Goal: Information Seeking & Learning: Learn about a topic

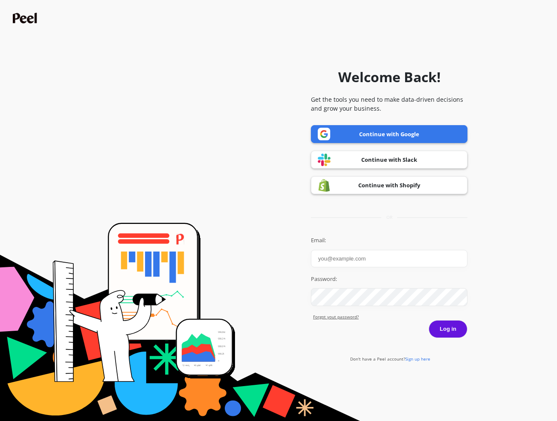
click at [382, 133] on link "Continue with Google" at bounding box center [389, 134] width 156 height 18
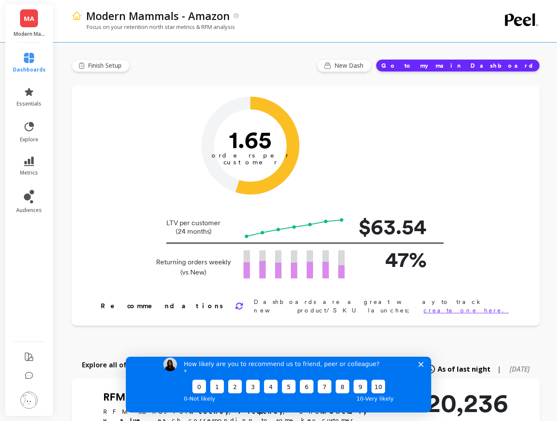
click at [21, 285] on ul "dashboards essentials explore metrics audiences" at bounding box center [29, 190] width 50 height 284
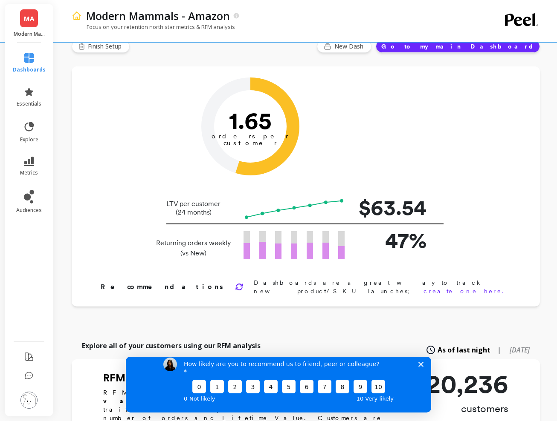
scroll to position [37, 0]
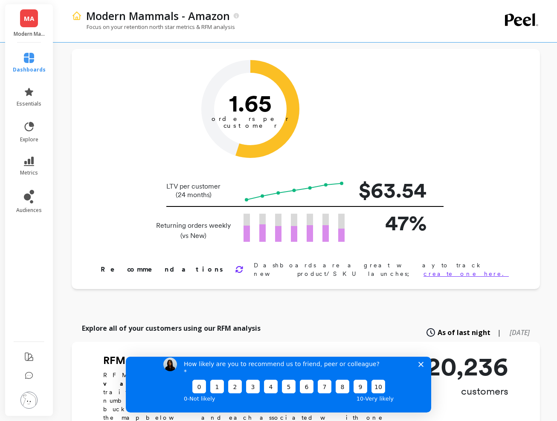
click at [31, 145] on li "explore" at bounding box center [29, 132] width 43 height 32
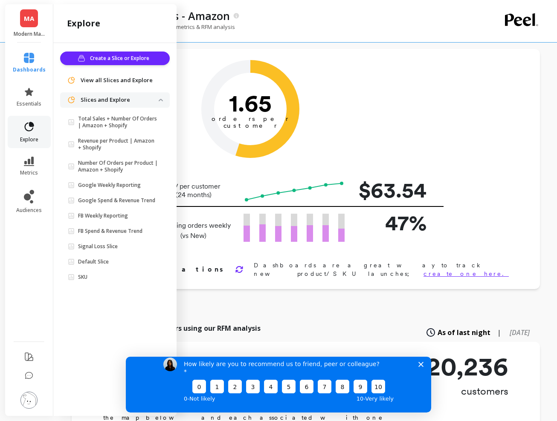
scroll to position [47, 0]
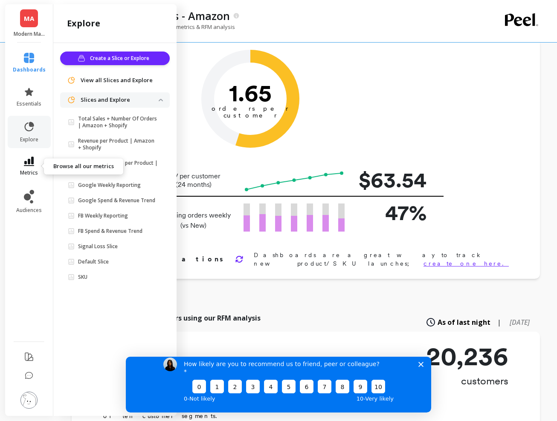
click at [29, 170] on span "metrics" at bounding box center [29, 173] width 18 height 7
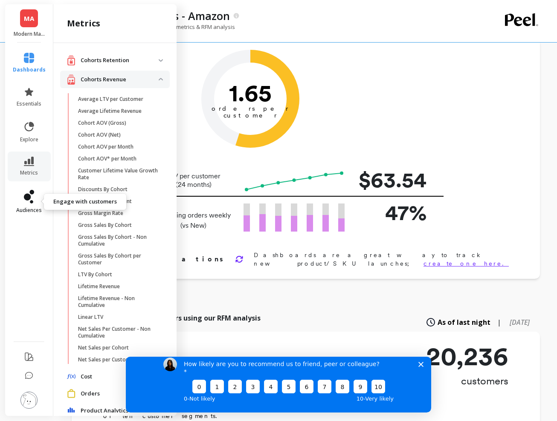
click at [28, 200] on icon at bounding box center [27, 197] width 7 height 7
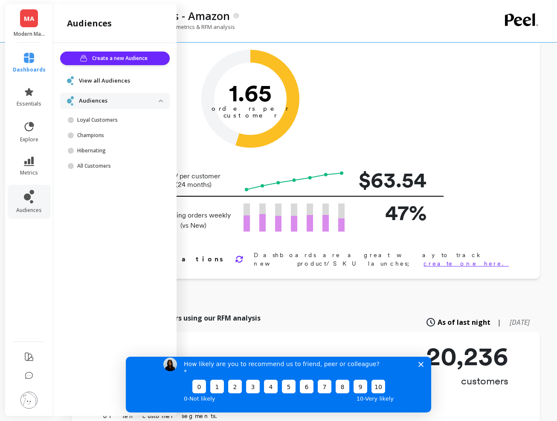
click at [31, 69] on span "dashboards" at bounding box center [29, 69] width 33 height 7
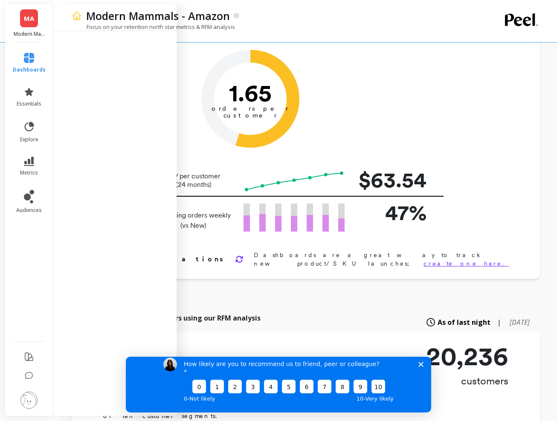
click at [295, 21] on div "Modern Mammals - Amazon" at bounding box center [276, 16] width 388 height 14
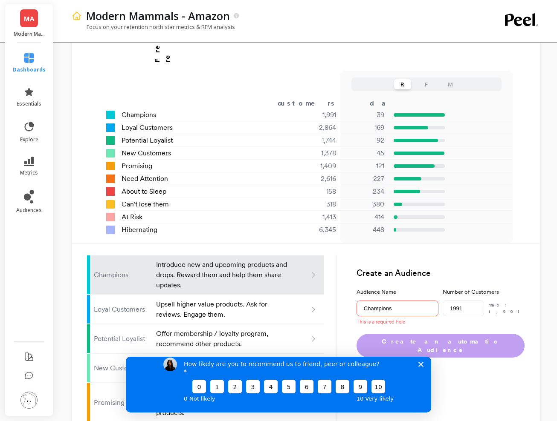
scroll to position [787, 0]
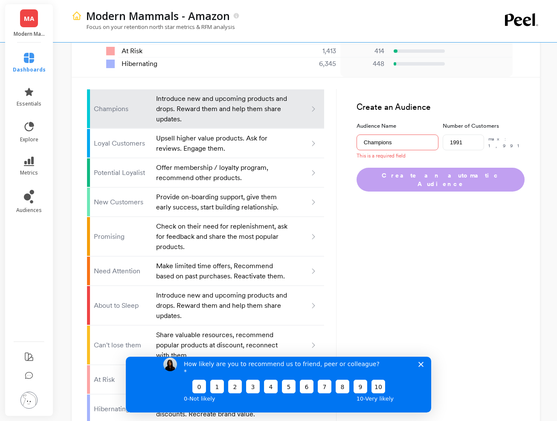
click at [418, 374] on div "How likely are you to recommend us to friend, peer or colleague? 0 1 2 3 4 5 6 …" at bounding box center [278, 380] width 305 height 63
click at [421, 367] on polygon "Close survey" at bounding box center [420, 364] width 5 height 5
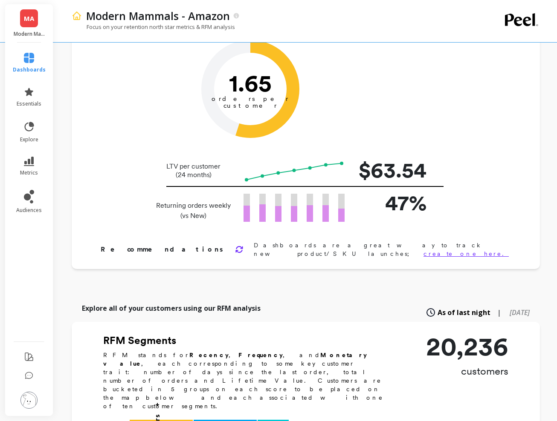
scroll to position [0, 0]
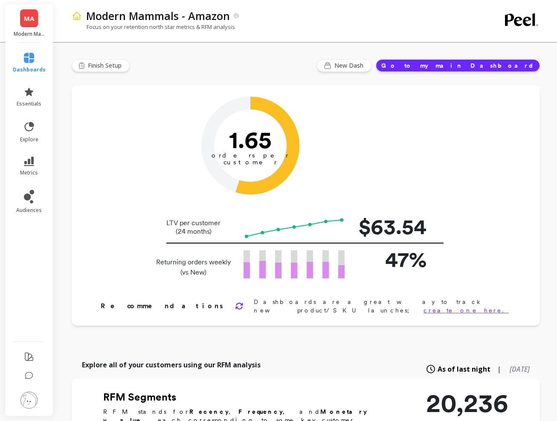
click at [495, 66] on button "Go to my main Dashboard" at bounding box center [457, 65] width 164 height 13
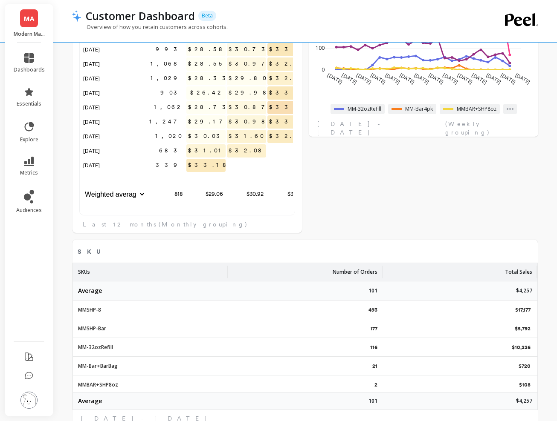
scroll to position [545, 0]
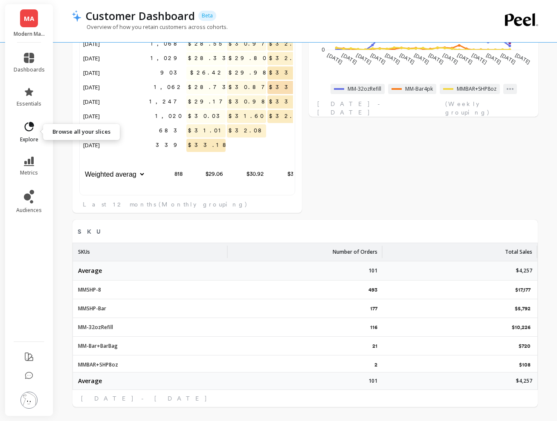
click at [21, 133] on link "explore" at bounding box center [29, 132] width 31 height 22
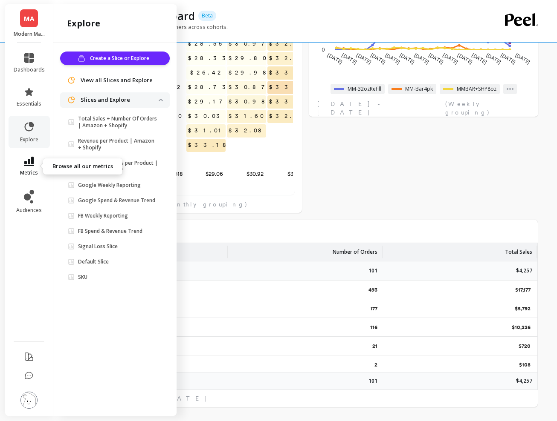
click at [29, 162] on icon at bounding box center [29, 161] width 10 height 9
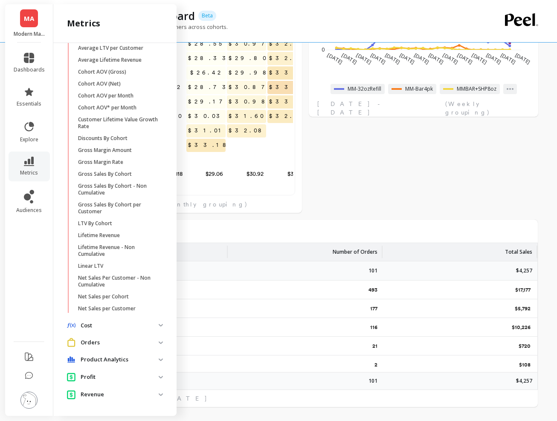
scroll to position [0, 0]
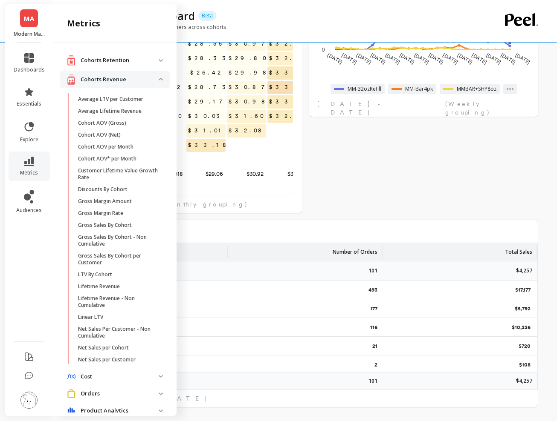
click at [132, 62] on p "Cohorts Retention" at bounding box center [120, 60] width 78 height 9
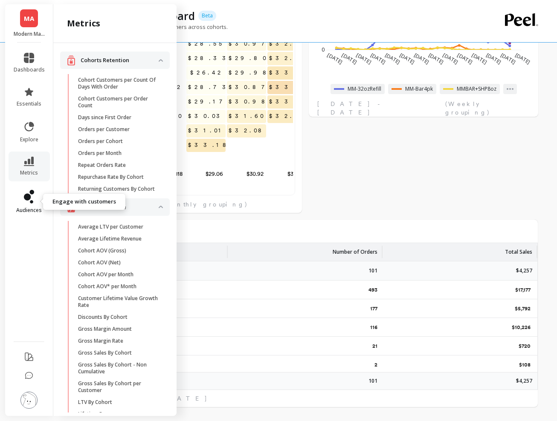
click at [30, 201] on icon at bounding box center [31, 201] width 3 height 3
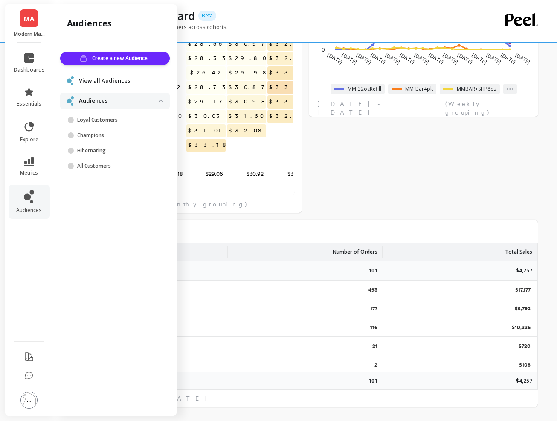
click at [29, 177] on li "metrics" at bounding box center [29, 167] width 41 height 30
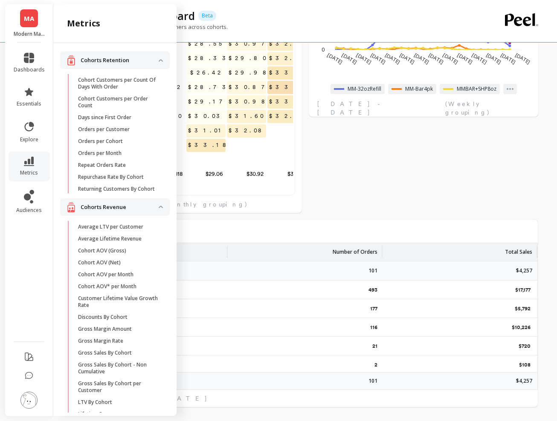
click at [23, 21] on link "MA" at bounding box center [29, 18] width 18 height 18
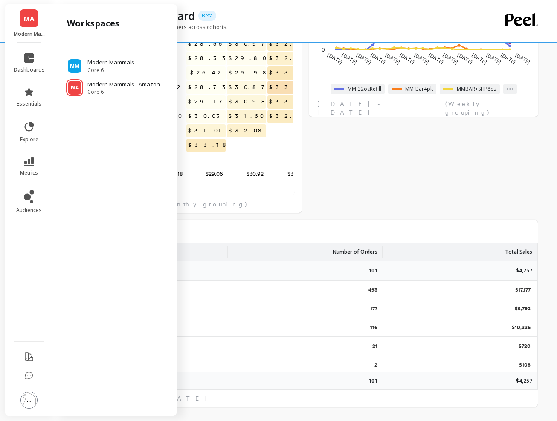
click at [95, 179] on div "MM Modern Mammals Core 6 MA Modern Mammals - Amazon Core 6" at bounding box center [114, 228] width 123 height 370
click at [90, 65] on p "Modern Mammals" at bounding box center [111, 62] width 49 height 9
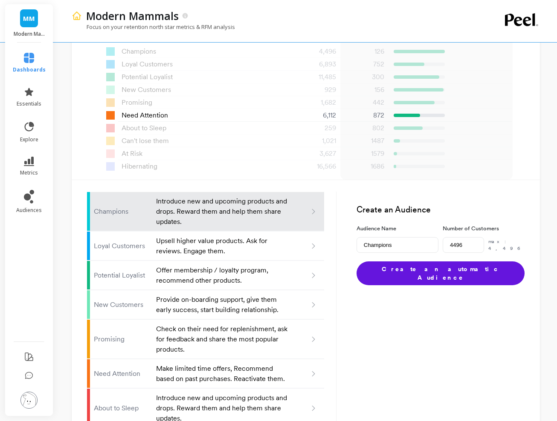
scroll to position [793, 0]
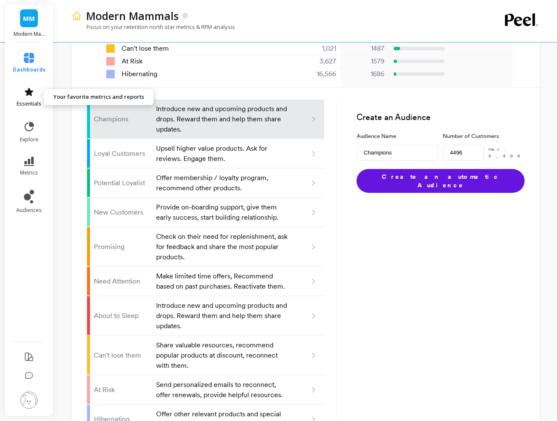
click at [26, 89] on icon at bounding box center [29, 92] width 10 height 10
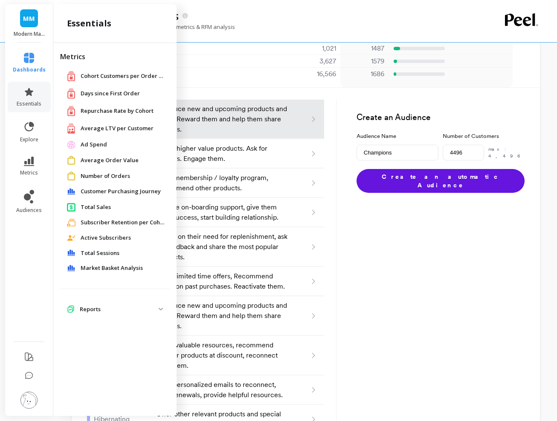
click at [109, 190] on span "Customer Purchasing Journey" at bounding box center [121, 191] width 80 height 9
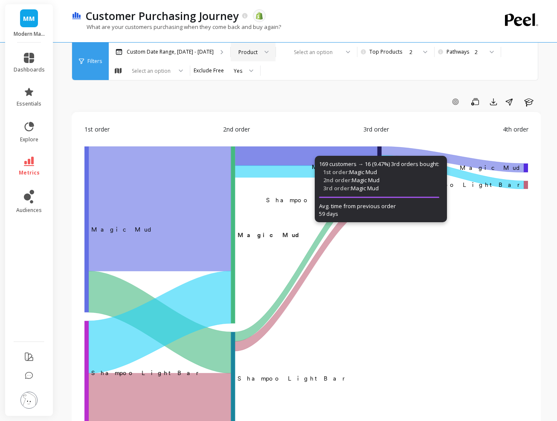
click at [264, 51] on div "Product" at bounding box center [253, 52] width 45 height 19
click at [308, 88] on div "Add Goal Save Export Share Learn 1st order 2nd order 3rd order 4th order ‌Magic…" at bounding box center [306, 428] width 469 height 788
click at [302, 55] on div at bounding box center [310, 52] width 55 height 8
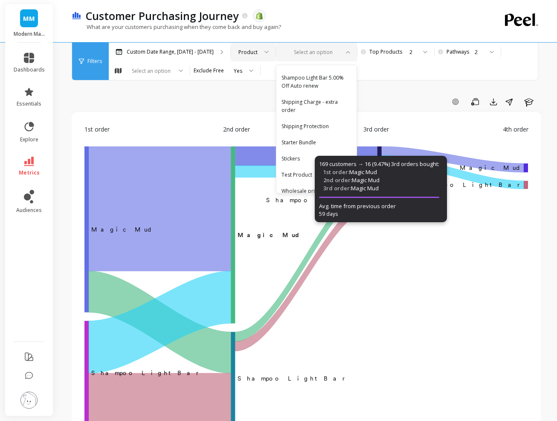
scroll to position [355, 0]
click at [299, 138] on div "Starter Bundle" at bounding box center [316, 142] width 70 height 8
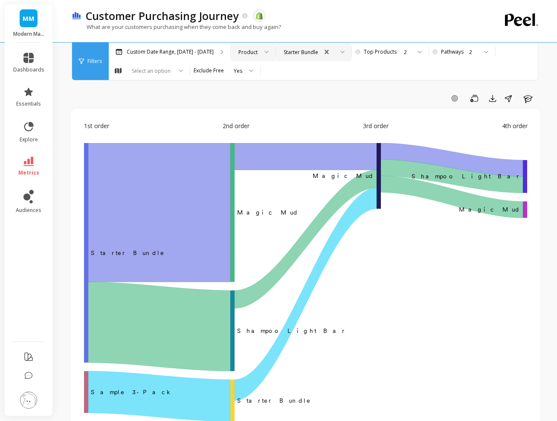
scroll to position [0, 0]
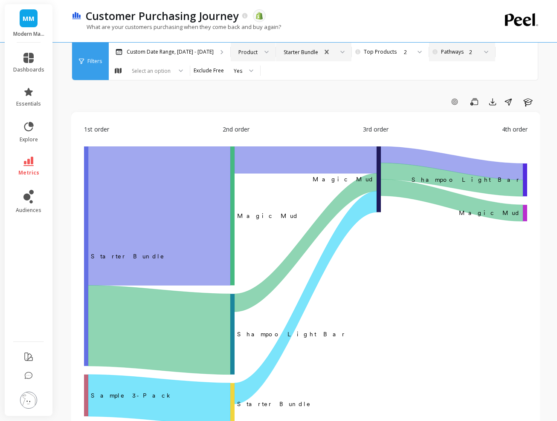
click at [482, 53] on div at bounding box center [483, 52] width 10 height 19
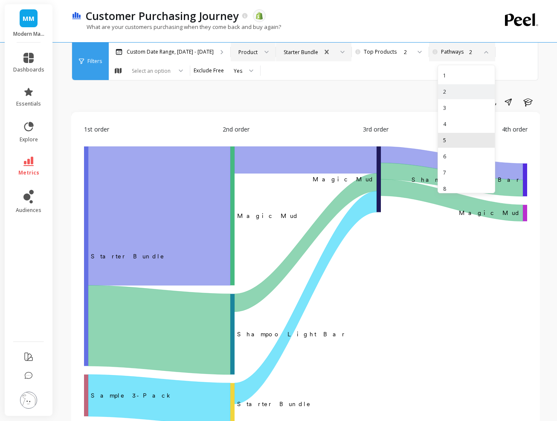
click at [453, 140] on div "5" at bounding box center [466, 140] width 46 height 8
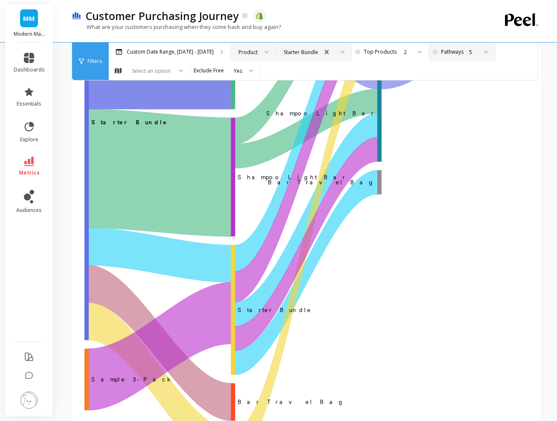
scroll to position [260, 0]
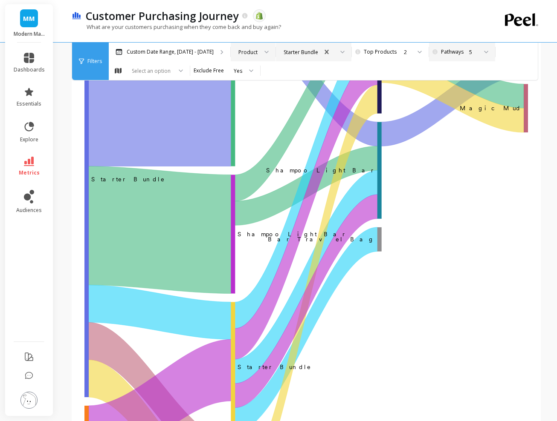
click at [478, 49] on div at bounding box center [483, 52] width 10 height 19
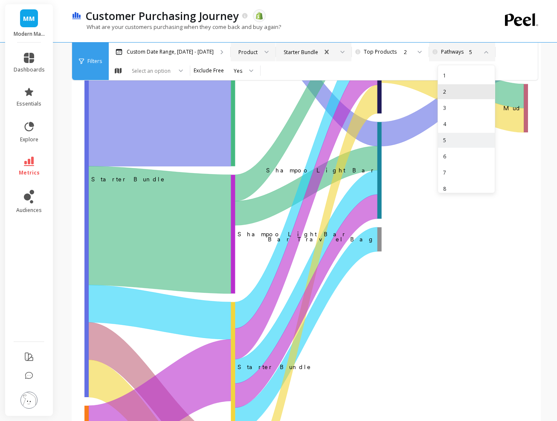
click at [461, 98] on div "2" at bounding box center [466, 91] width 57 height 15
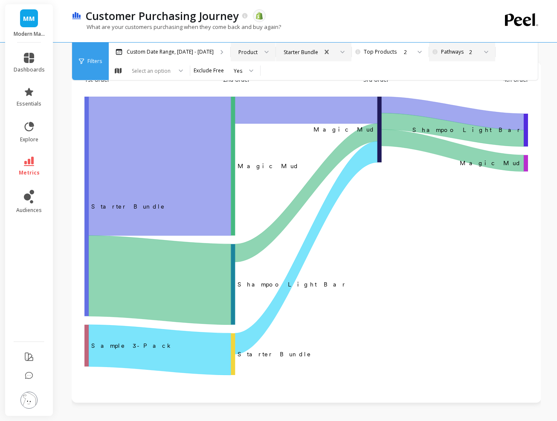
scroll to position [48, 0]
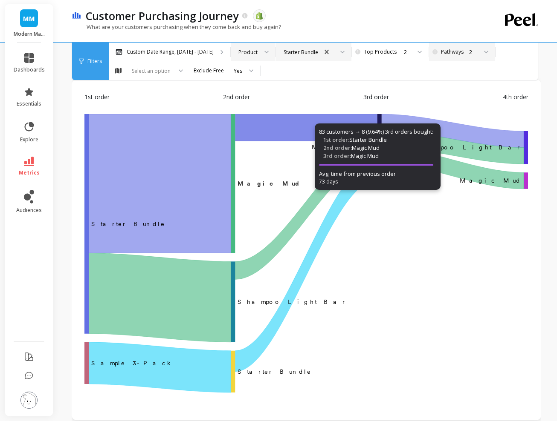
click at [556, 242] on div "Customer Purchasing Journey The data you are viewing comes from: Shopify What a…" at bounding box center [307, 364] width 499 height 793
click at [35, 59] on link "dashboards" at bounding box center [29, 63] width 31 height 20
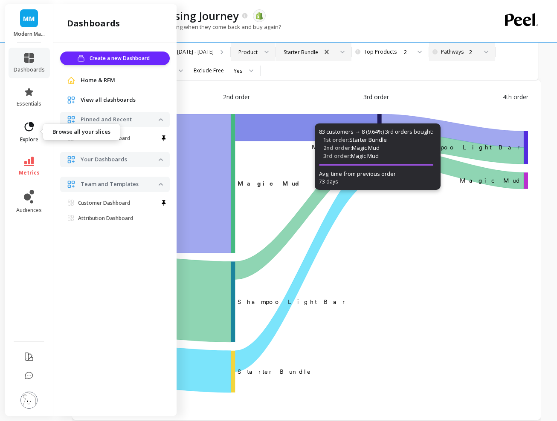
click at [24, 135] on link "explore" at bounding box center [29, 132] width 31 height 22
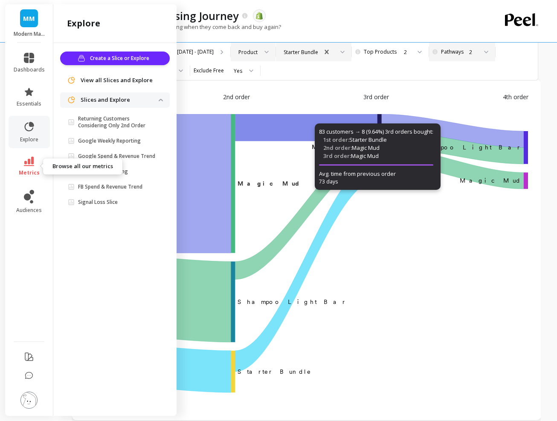
click at [27, 167] on link "metrics" at bounding box center [29, 167] width 31 height 20
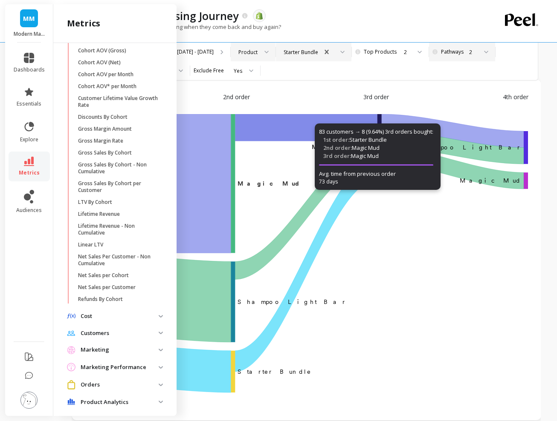
scroll to position [291, 0]
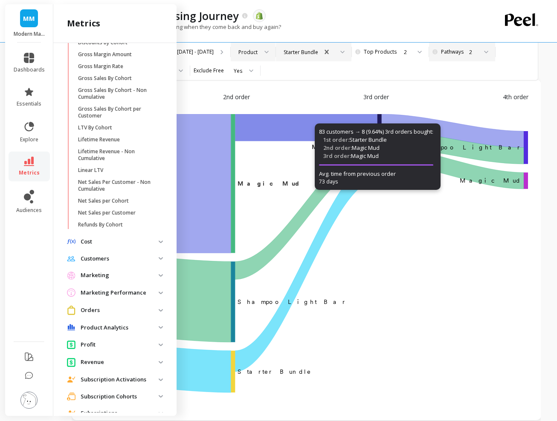
click at [123, 328] on p "Product Analytics" at bounding box center [120, 328] width 78 height 9
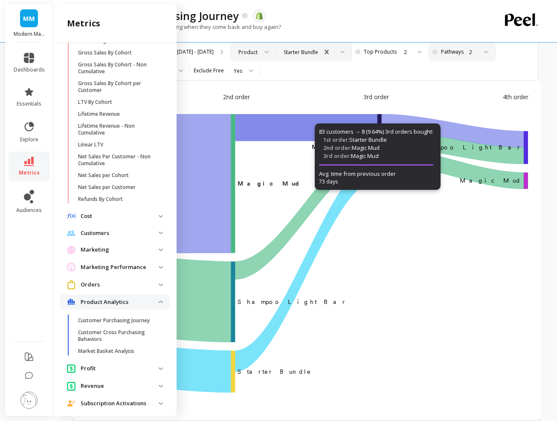
scroll to position [317, 0]
click at [113, 320] on p "Customer Purchasing Journey" at bounding box center [114, 320] width 72 height 7
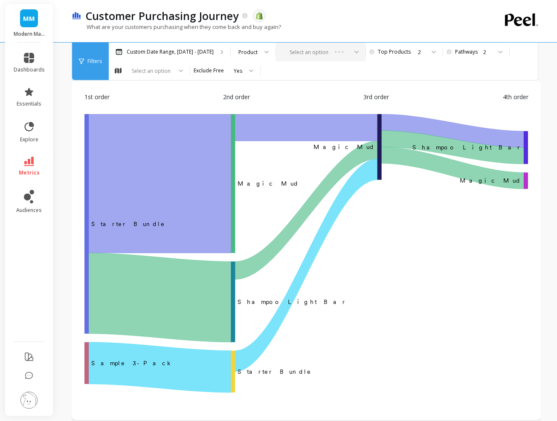
click at [297, 53] on div "Select an option" at bounding box center [320, 52] width 89 height 19
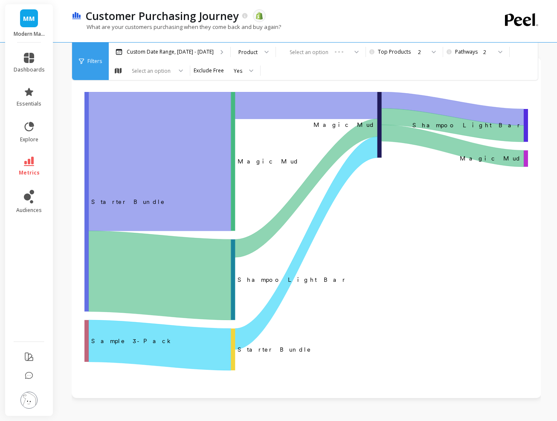
scroll to position [56, 0]
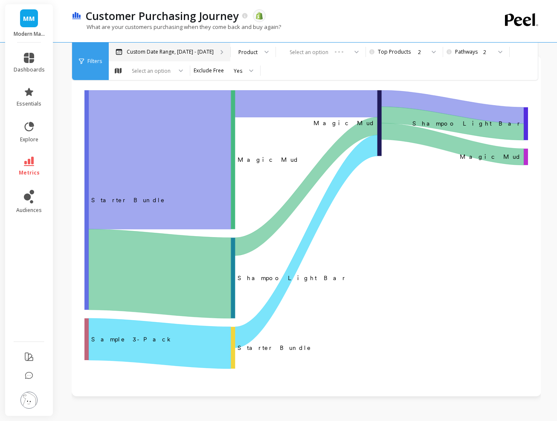
click at [209, 53] on div "Custom Date Range, Apr 1 - Sep 16" at bounding box center [169, 52] width 121 height 19
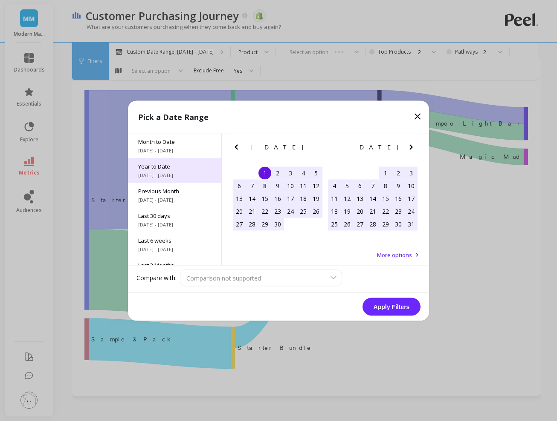
click at [178, 167] on span "Year to Date" at bounding box center [174, 166] width 73 height 8
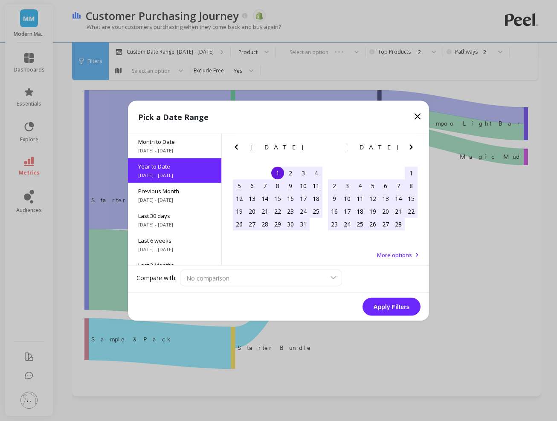
click at [398, 309] on button "Apply Filters" at bounding box center [391, 307] width 58 height 18
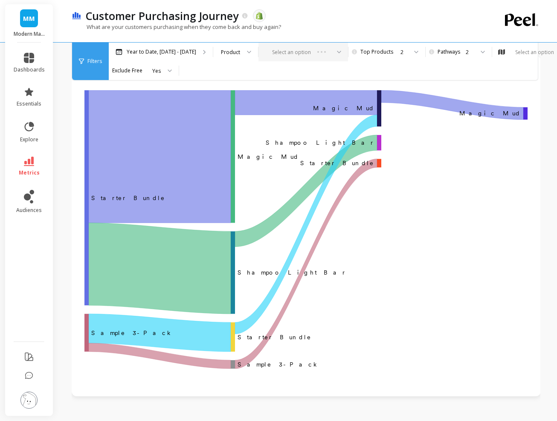
click at [280, 58] on div "Select an option" at bounding box center [302, 52] width 89 height 19
click at [283, 53] on div "Select an option" at bounding box center [302, 52] width 89 height 19
click at [226, 52] on div "Product" at bounding box center [230, 52] width 19 height 8
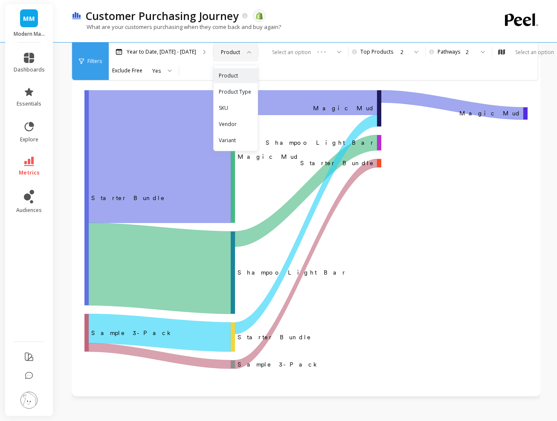
click at [285, 71] on div "Year to Date, Jan 1 - Sep 17 Product, 1 of 5. 5 results available. Use Up and D…" at bounding box center [341, 61] width 465 height 37
click at [246, 49] on div "Product" at bounding box center [235, 52] width 45 height 19
click at [300, 72] on div "Year to Date, Jan 1 - Sep 17 Product Select an option Pick the number of top pr…" at bounding box center [341, 61] width 465 height 37
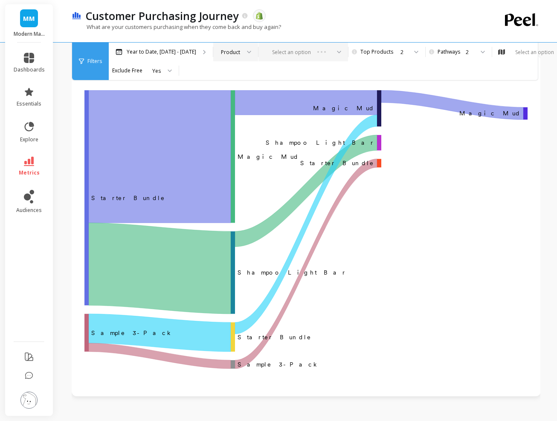
click at [300, 49] on div "Select an option" at bounding box center [302, 52] width 89 height 19
click at [331, 50] on div "Select an option" at bounding box center [302, 52] width 89 height 19
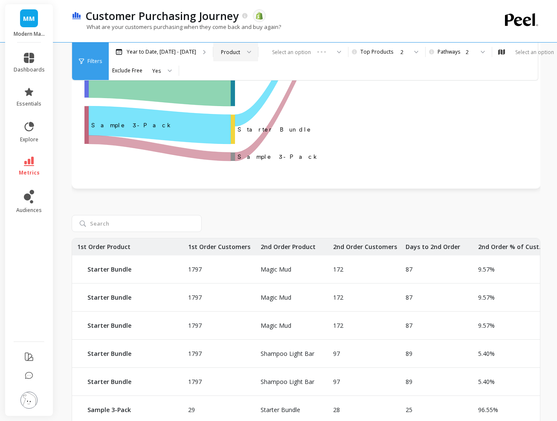
scroll to position [18, 0]
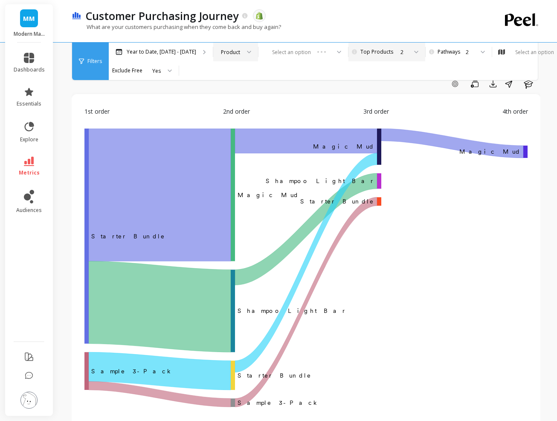
click at [388, 52] on div "2" at bounding box center [385, 52] width 43 height 8
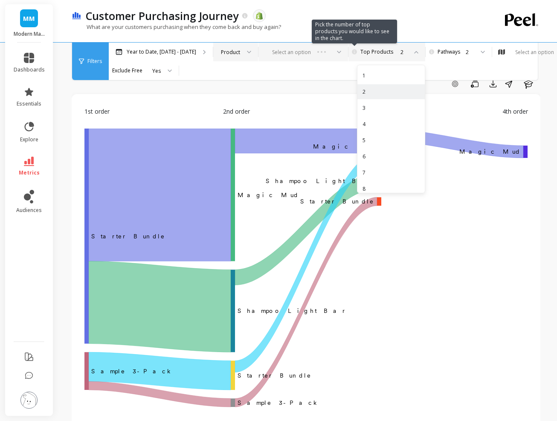
click at [312, 49] on div "Select an option" at bounding box center [302, 52] width 89 height 19
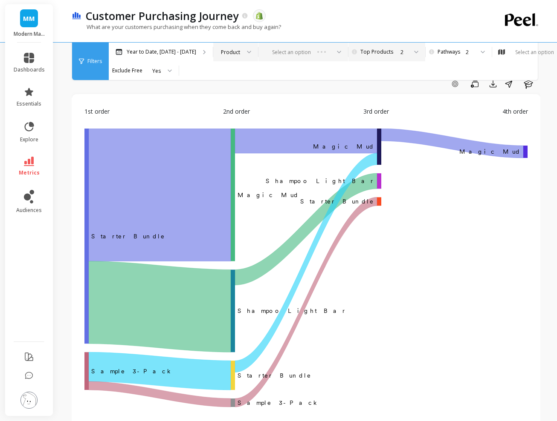
click at [333, 49] on div "Select an option" at bounding box center [302, 52] width 89 height 19
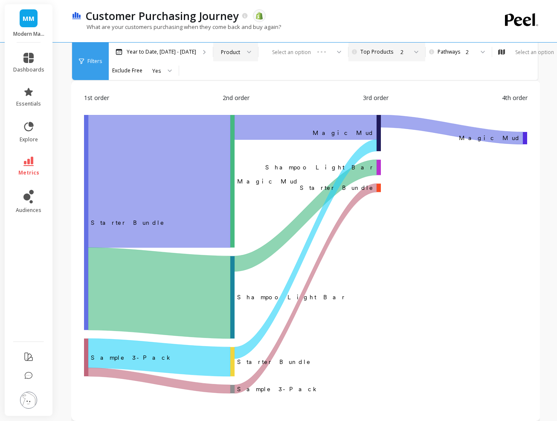
scroll to position [45, 0]
